Goal: Find contact information: Find contact information

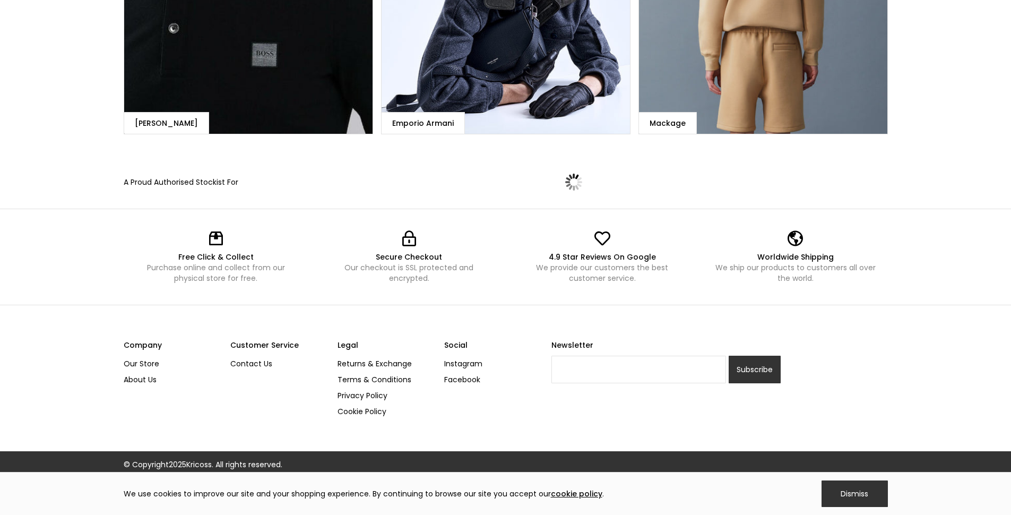
scroll to position [1049, 0]
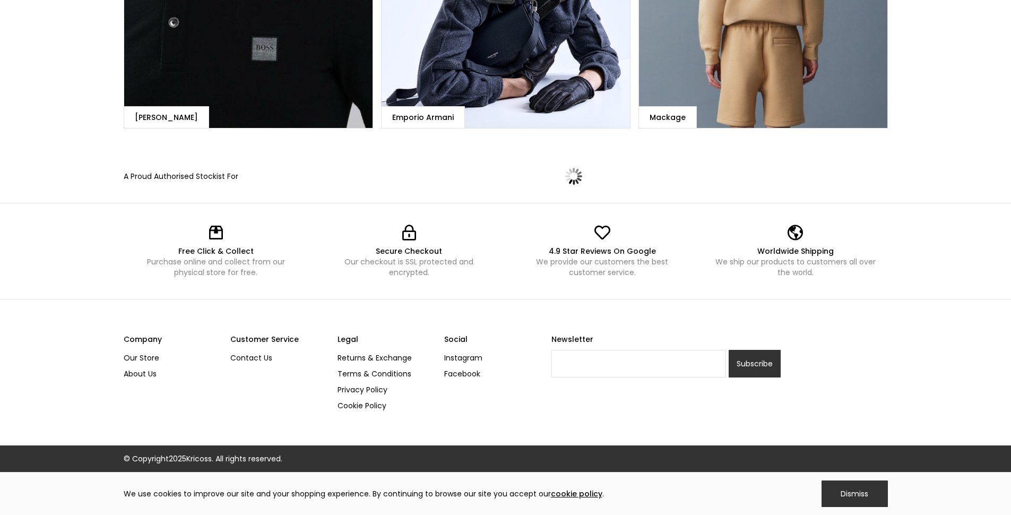
click at [243, 358] on link "Contact Us" at bounding box center [279, 358] width 99 height 16
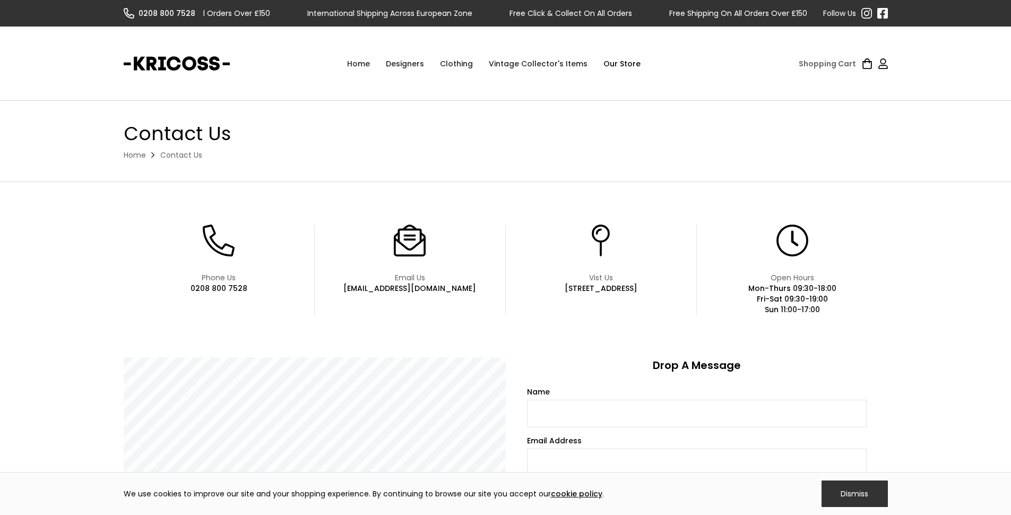
click at [419, 288] on div "[EMAIL_ADDRESS][DOMAIN_NAME]" at bounding box center [409, 288] width 133 height 11
click at [886, 15] on link at bounding box center [883, 13] width 11 height 11
